Goal: Task Accomplishment & Management: Use online tool/utility

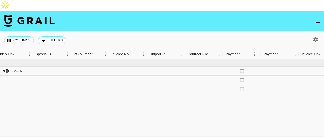
scroll to position [0, 483]
click at [162, 67] on div at bounding box center [166, 71] width 38 height 9
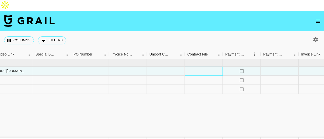
click at [192, 67] on div at bounding box center [204, 71] width 38 height 9
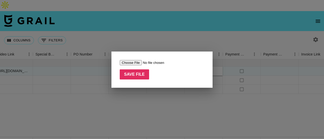
click at [131, 62] on input "file" at bounding box center [152, 62] width 64 height 5
type input "C:\fakepath\INFLUENCER AGREEMENT (2) (1).pdf"
click at [135, 77] on input "Save File" at bounding box center [134, 75] width 29 height 10
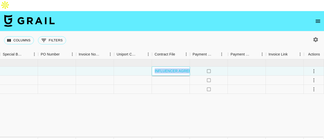
scroll to position [0, 516]
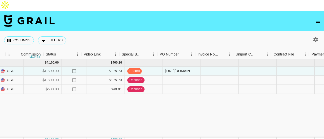
scroll to position [0, 516]
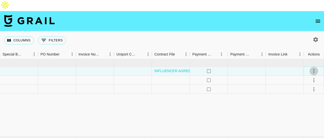
click at [314, 69] on icon "select merge strategy" at bounding box center [313, 71] width 1 height 4
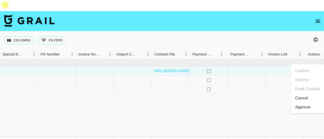
click at [307, 108] on div "Approve" at bounding box center [302, 107] width 15 height 6
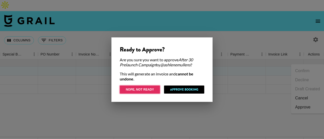
click at [149, 86] on button "Nope, Not Ready" at bounding box center [140, 90] width 40 height 8
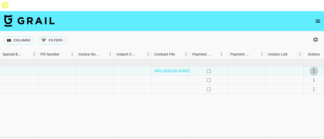
click at [315, 68] on icon "select merge strategy" at bounding box center [314, 71] width 6 height 6
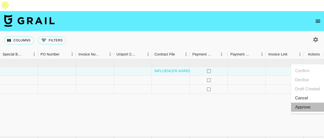
click at [306, 107] on div "Approve" at bounding box center [302, 107] width 15 height 6
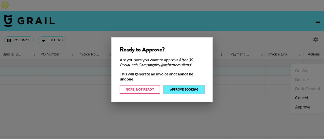
click at [183, 89] on button "Approve Booking" at bounding box center [184, 90] width 40 height 8
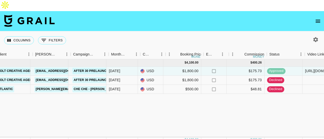
scroll to position [0, 163]
